Goal: Use online tool/utility: Utilize a website feature to perform a specific function

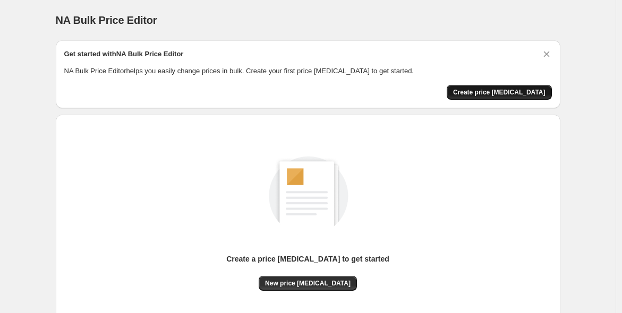
click at [509, 95] on span "Create price [MEDICAL_DATA]" at bounding box center [499, 92] width 92 height 9
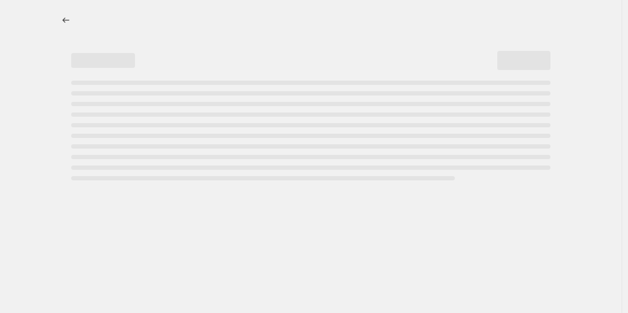
select select "percentage"
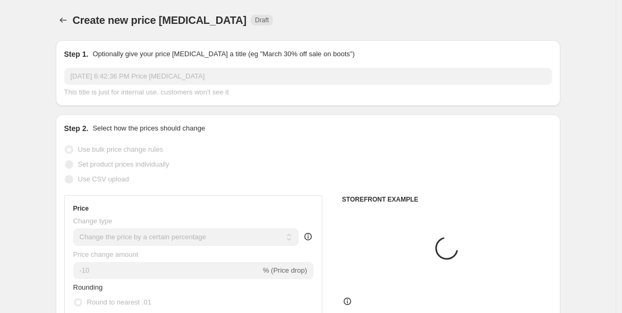
scroll to position [197, 0]
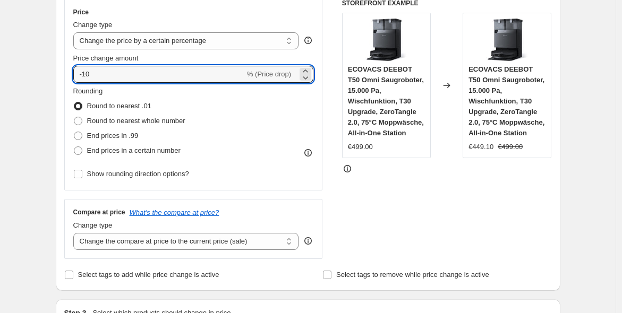
drag, startPoint x: 115, startPoint y: 66, endPoint x: 65, endPoint y: 77, distance: 51.5
click at [65, 77] on div "Step 2. Select how the prices should change Use bulk price change rules Set pro…" at bounding box center [308, 104] width 505 height 373
click at [117, 72] on input "-10" at bounding box center [159, 74] width 172 height 17
type input "-1"
type input "-20"
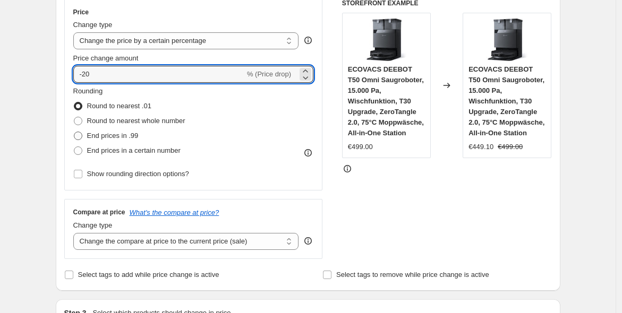
click at [120, 140] on span "End prices in .99" at bounding box center [113, 136] width 52 height 11
click at [74, 132] on input "End prices in .99" at bounding box center [74, 132] width 1 height 1
radio input "true"
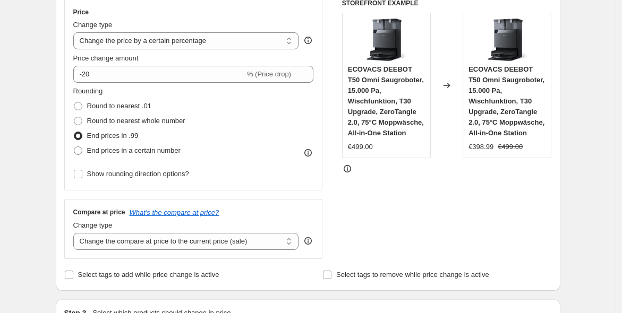
click at [439, 254] on div "STOREFRONT EXAMPLE ECOVACS DEEBOT T50 Omni Saugroboter, 15.000 Pa, Wischfunktio…" at bounding box center [447, 129] width 210 height 260
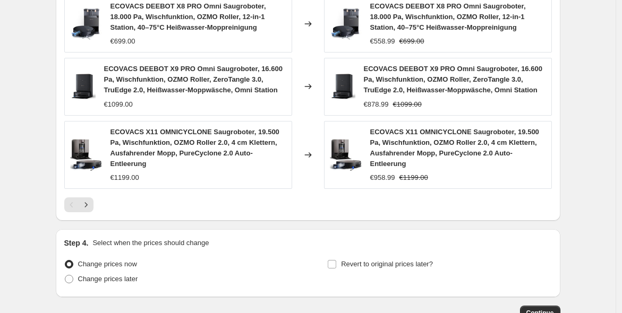
scroll to position [827, 0]
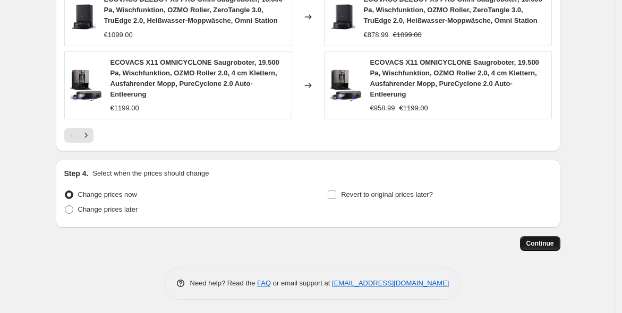
click at [539, 243] on span "Continue" at bounding box center [541, 244] width 28 height 9
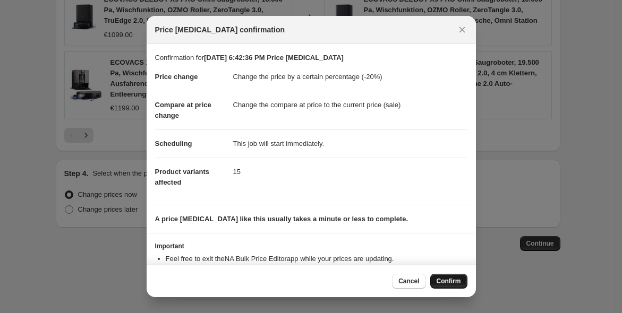
click at [443, 281] on span "Confirm" at bounding box center [449, 281] width 24 height 9
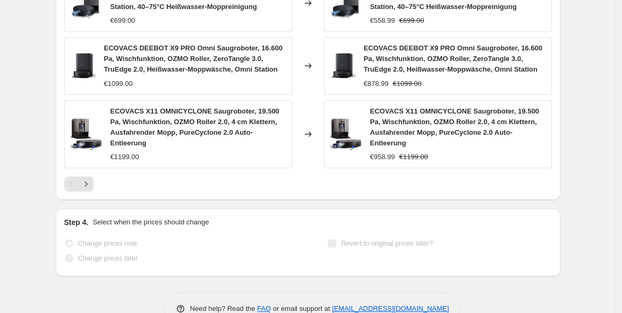
scroll to position [854, 0]
select select "percentage"
